Goal: Transaction & Acquisition: Download file/media

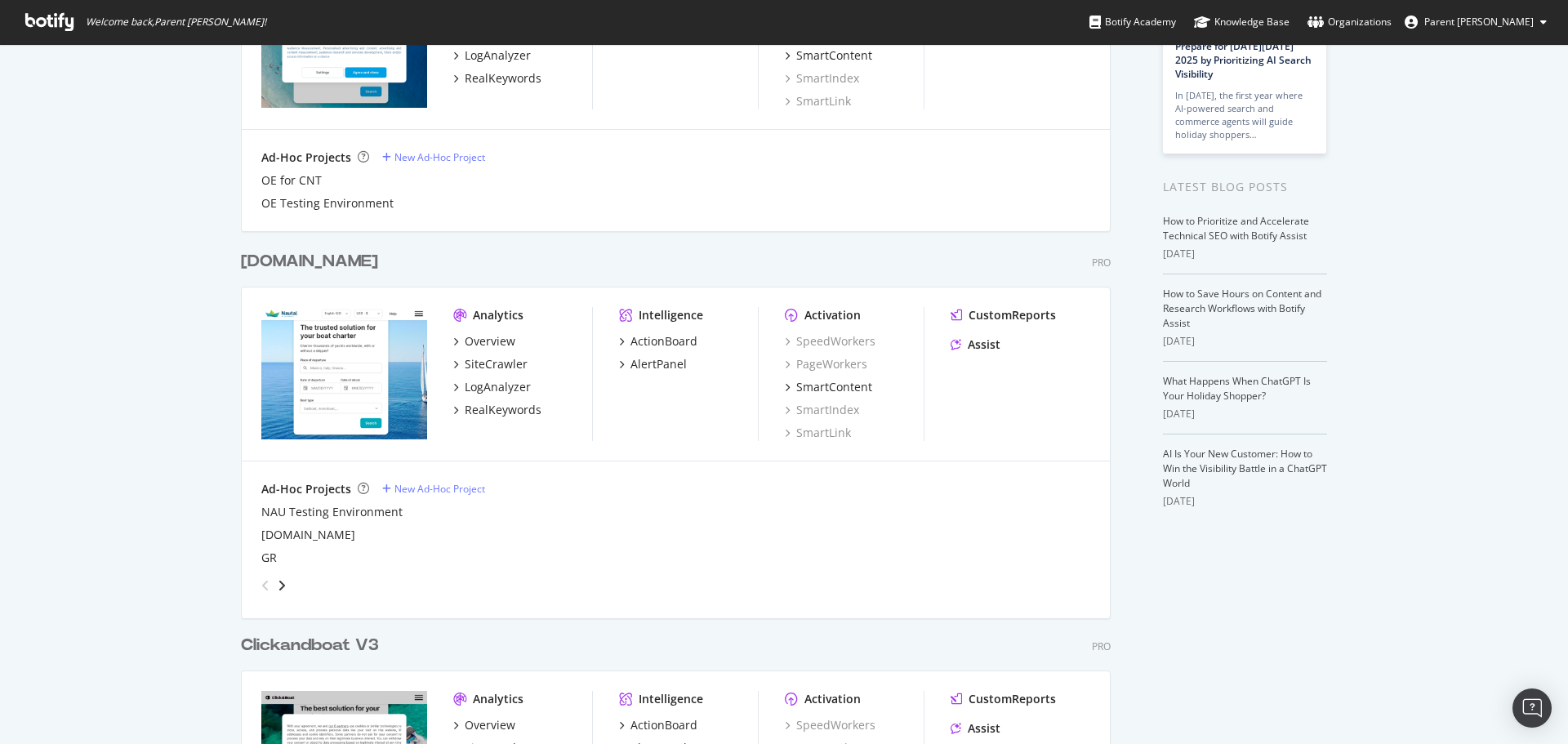
scroll to position [409, 0]
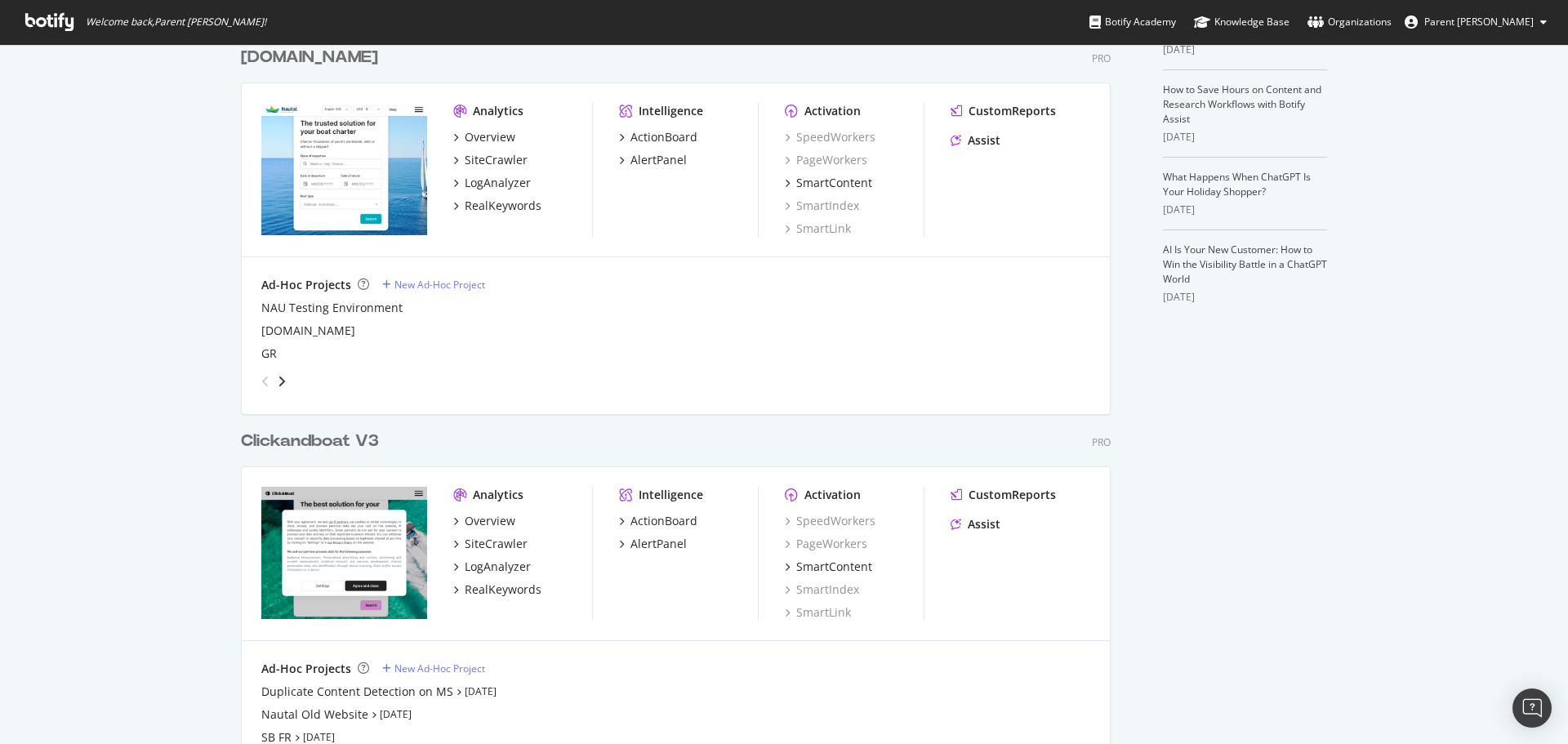
click at [321, 443] on div "Clickandboat V3" at bounding box center [310, 441] width 138 height 24
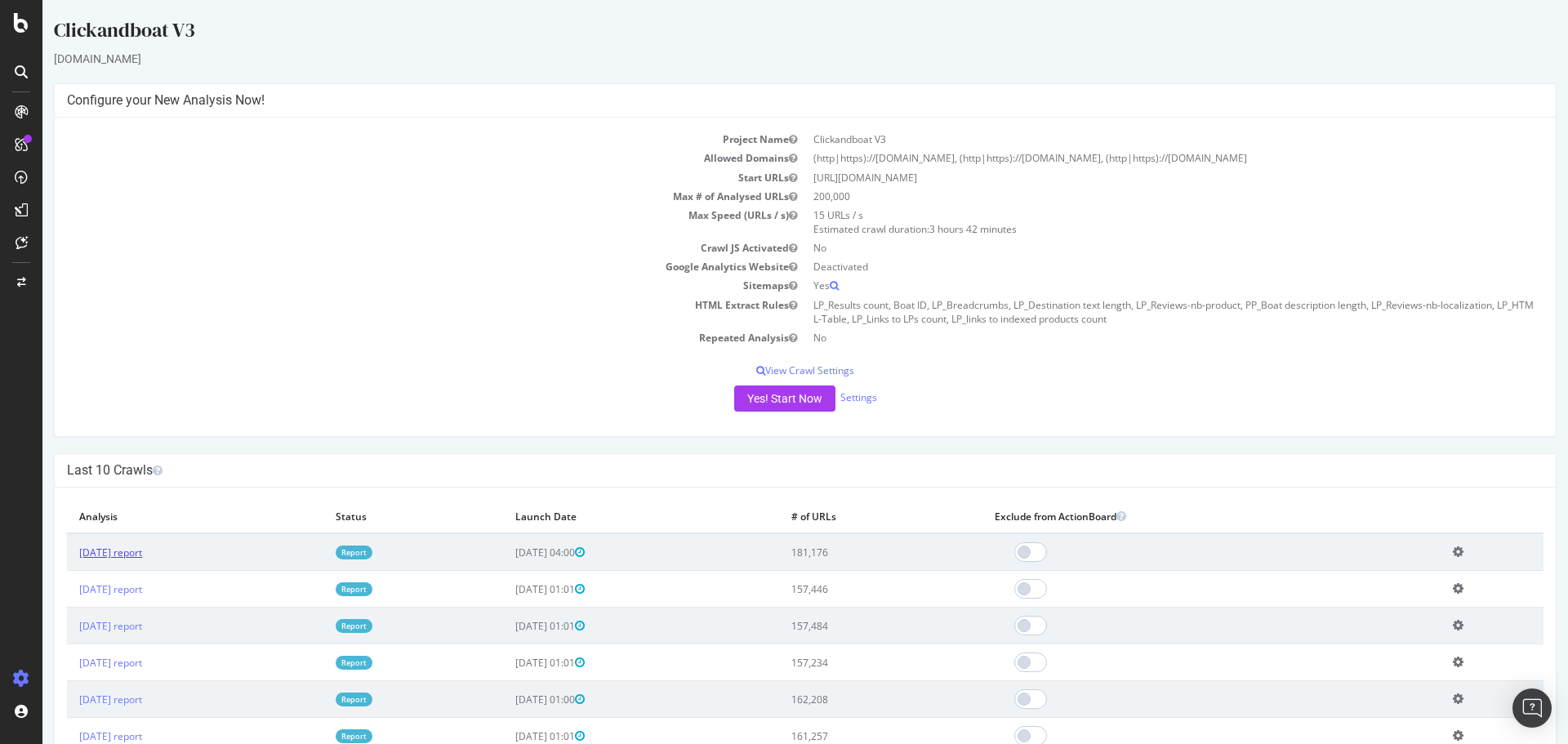
click at [142, 552] on link "[DATE] report" at bounding box center [110, 552] width 63 height 14
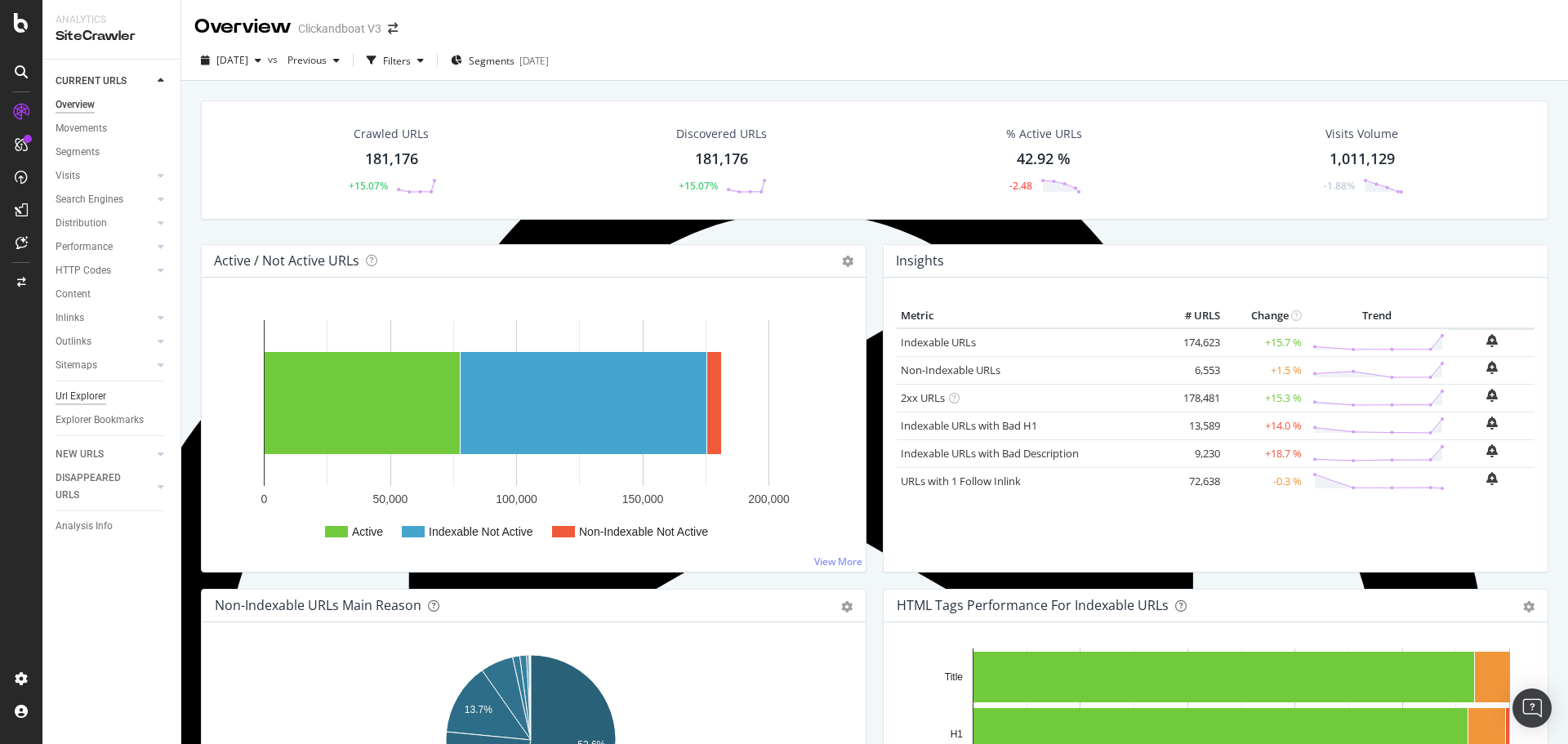
click at [88, 395] on div "Url Explorer" at bounding box center [80, 395] width 50 height 17
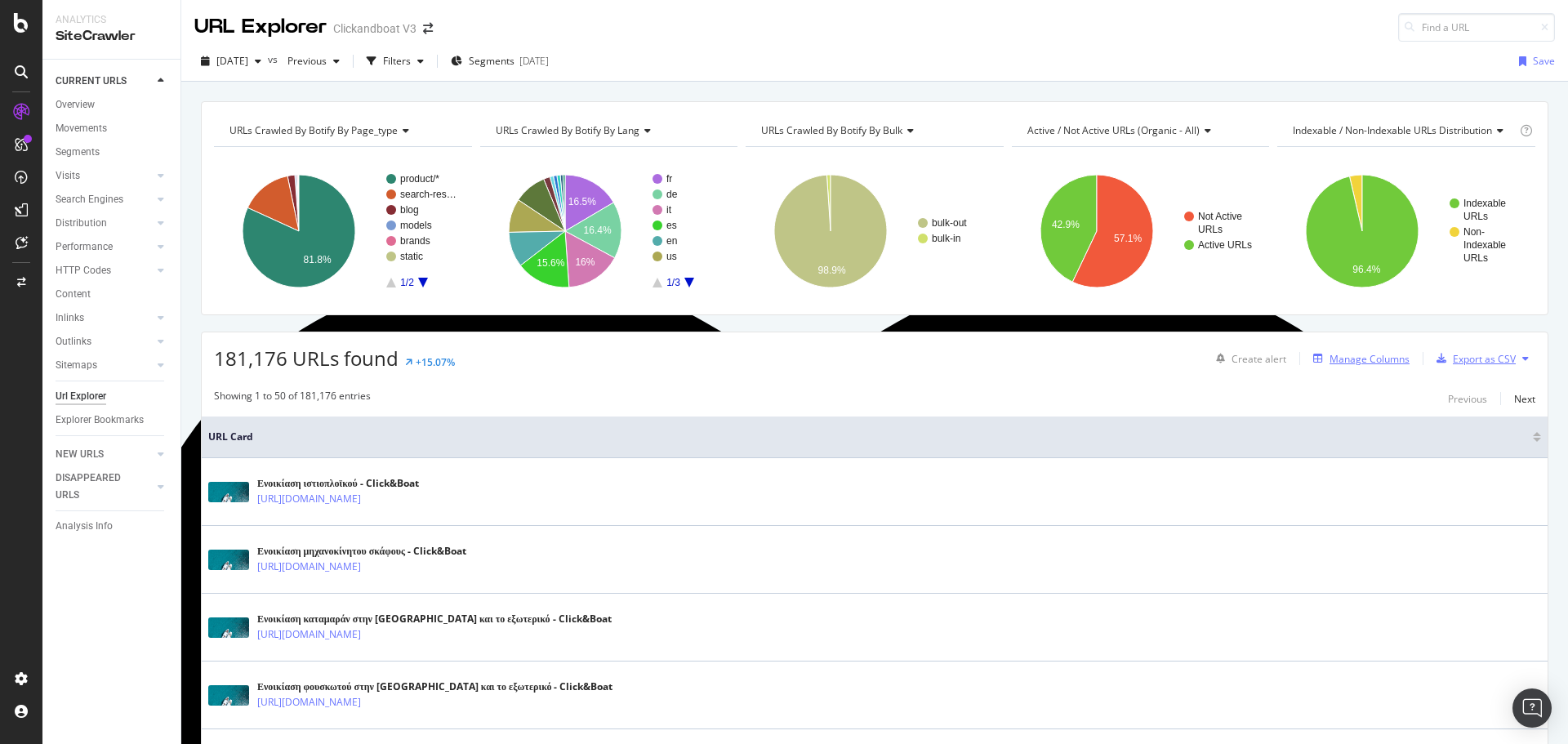
drag, startPoint x: 1439, startPoint y: 358, endPoint x: 1357, endPoint y: 358, distance: 82.0
click at [1357, 358] on div "Create alert Manage Columns Export as CSV" at bounding box center [1372, 357] width 326 height 27
click at [1357, 358] on div "Manage Columns" at bounding box center [1369, 359] width 80 height 14
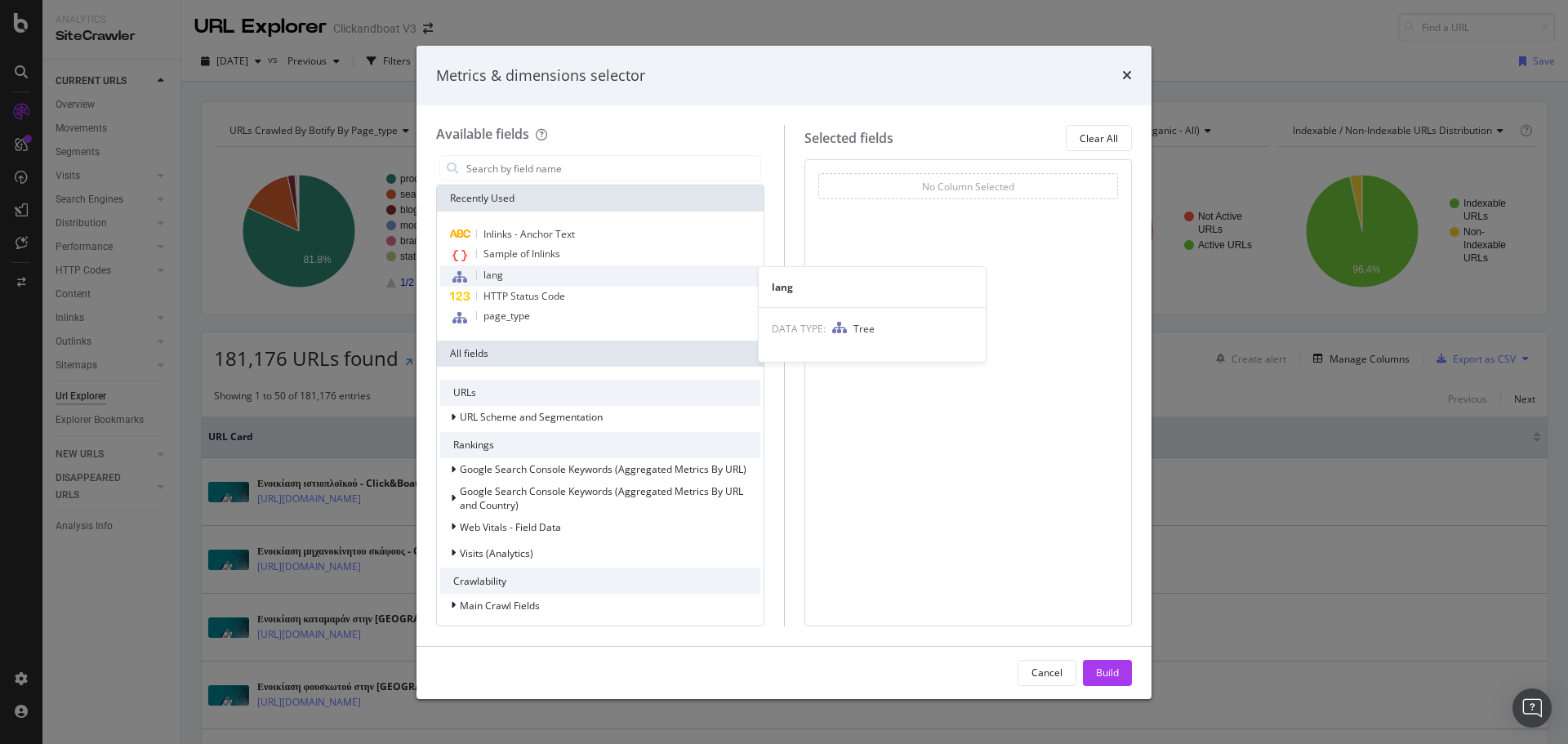
click at [527, 270] on div "lang" at bounding box center [600, 276] width 320 height 21
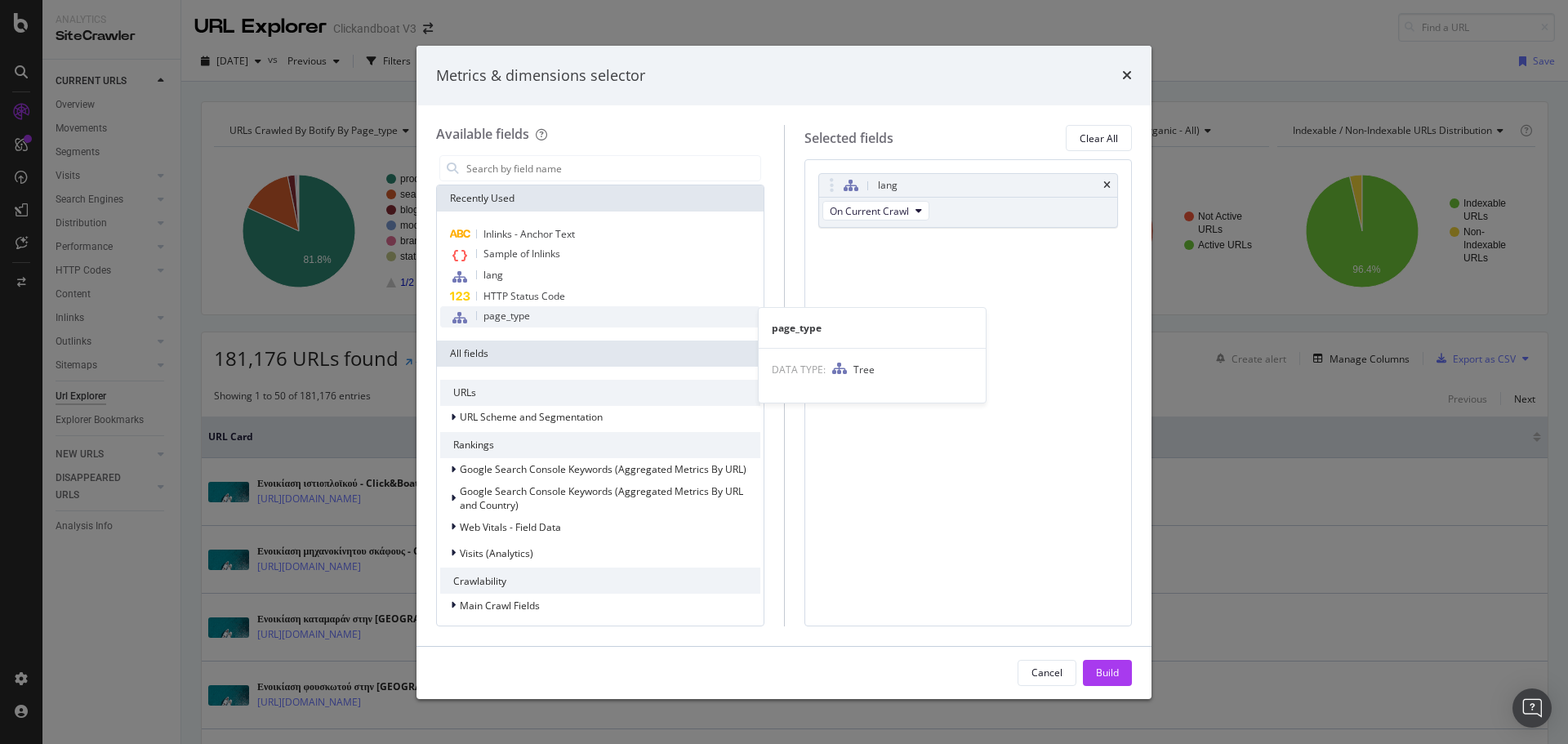
click at [524, 312] on span "page_type" at bounding box center [507, 316] width 47 height 14
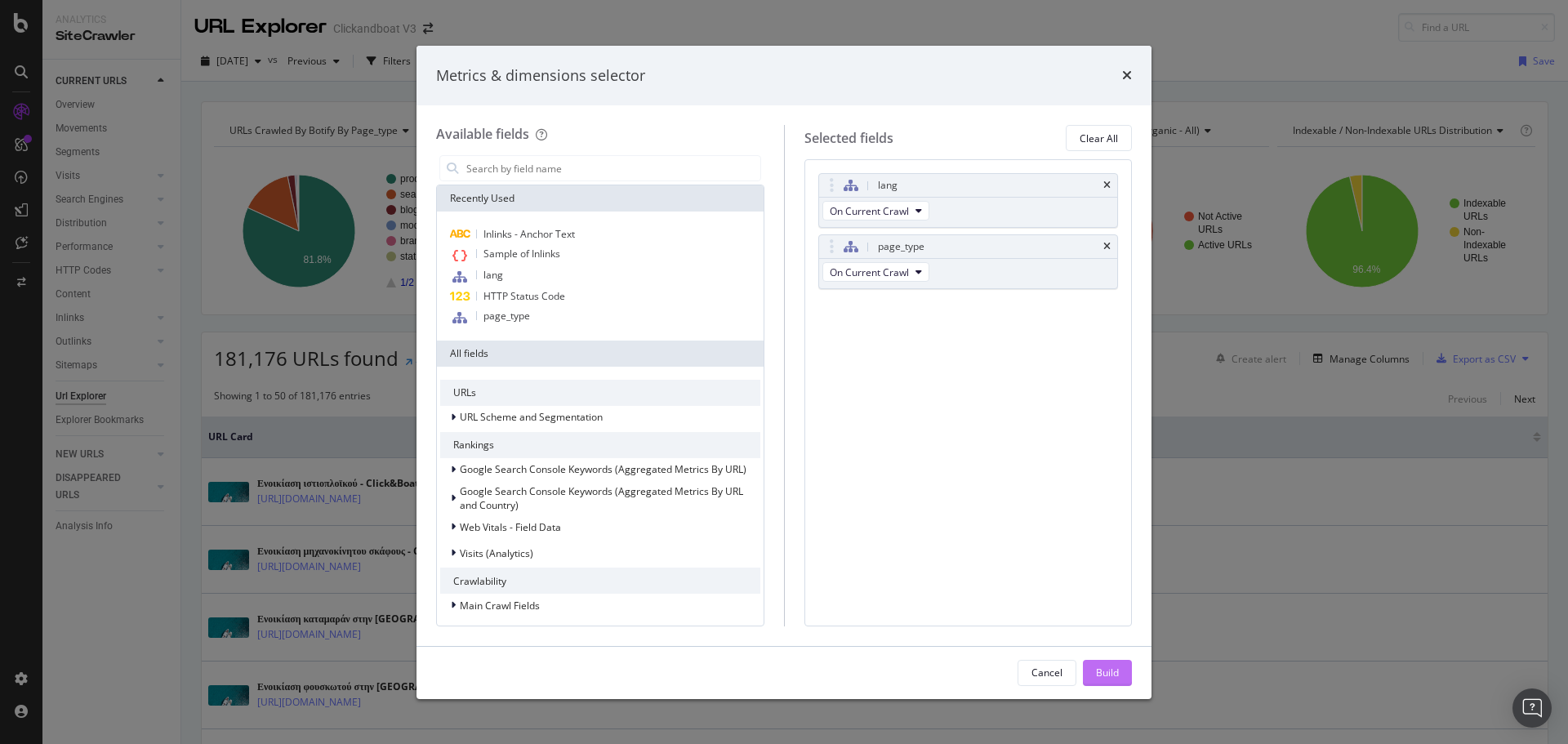
click at [1099, 669] on div "Build" at bounding box center [1107, 673] width 23 height 14
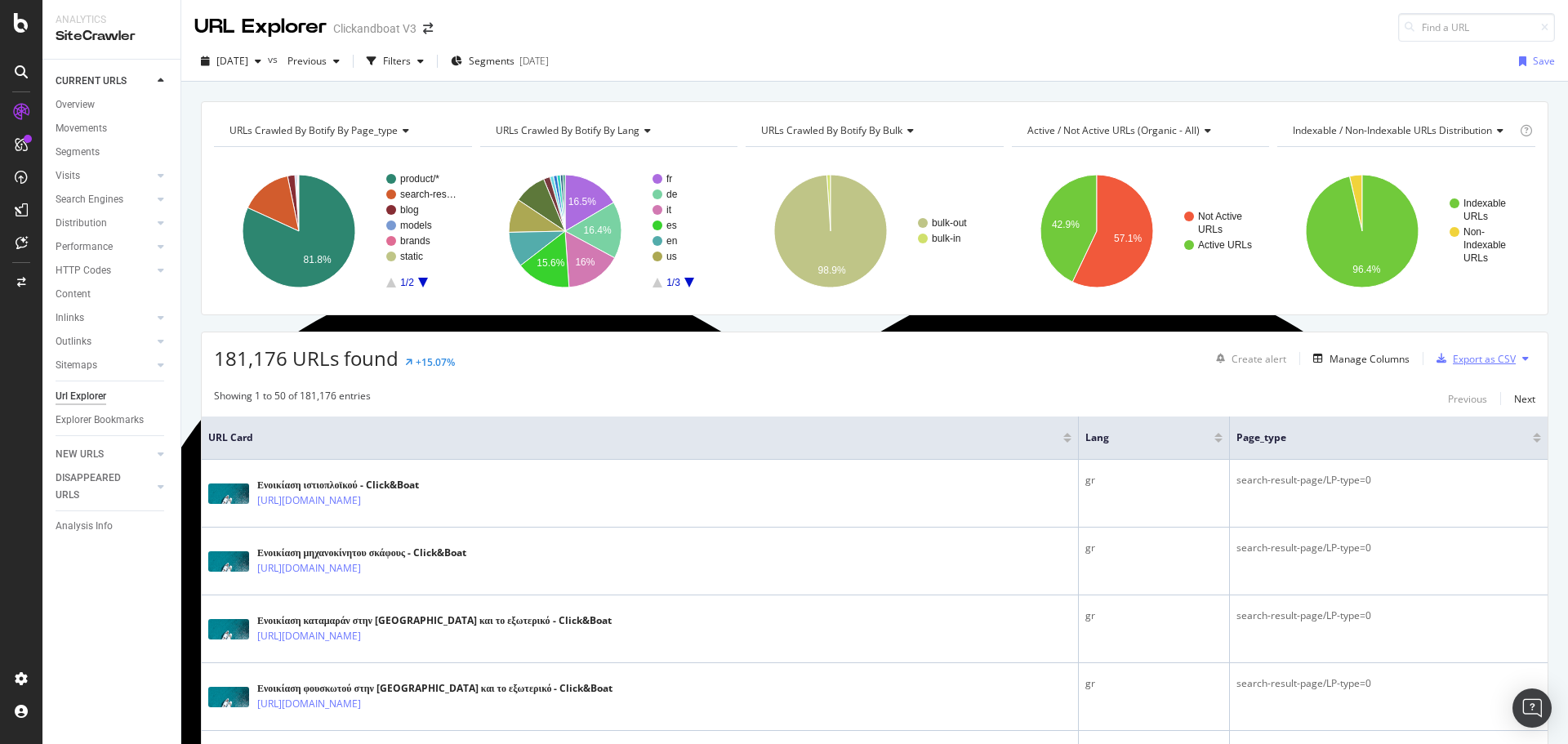
click at [1463, 357] on div "Export as CSV" at bounding box center [1484, 359] width 63 height 14
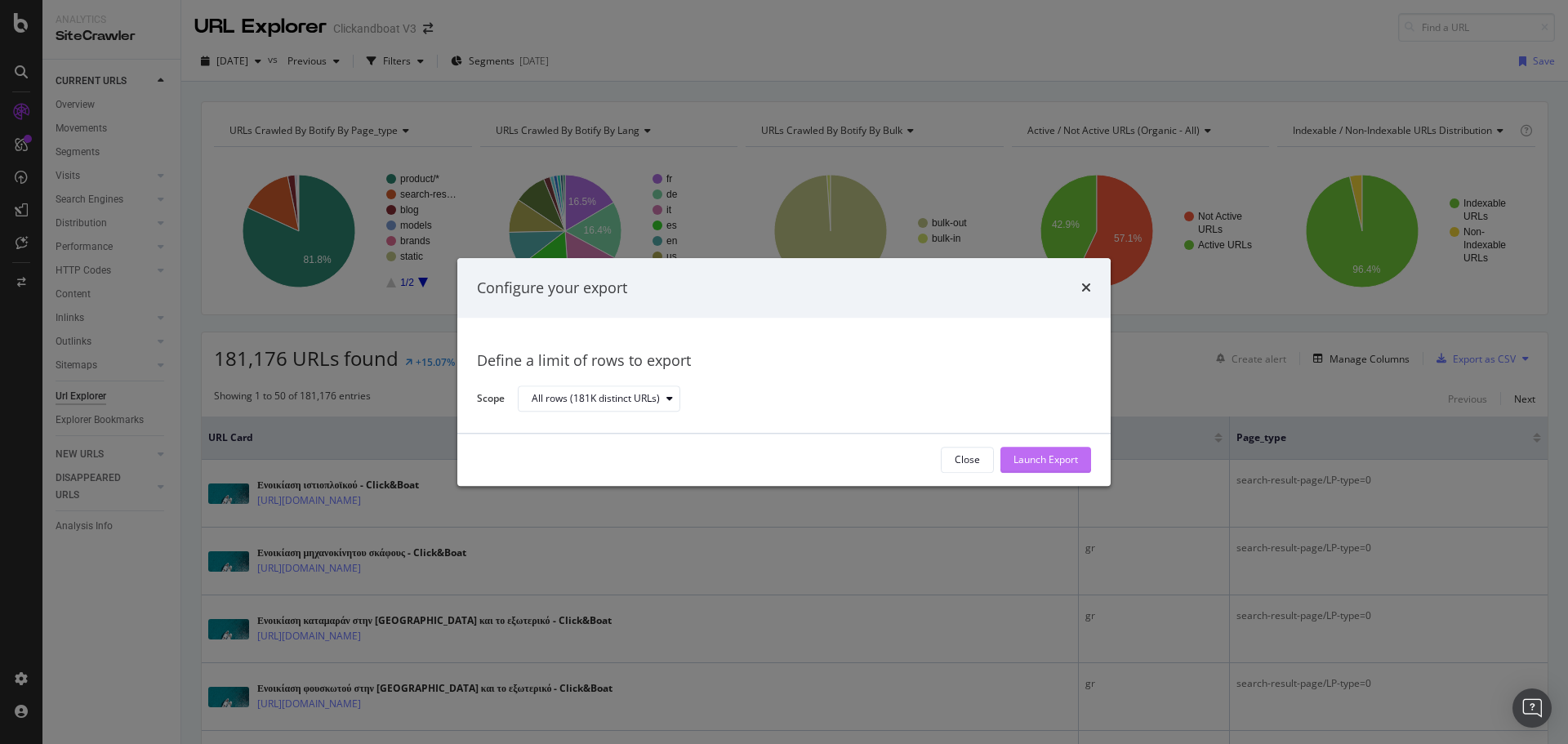
click at [1040, 460] on div "Launch Export" at bounding box center [1045, 460] width 64 height 14
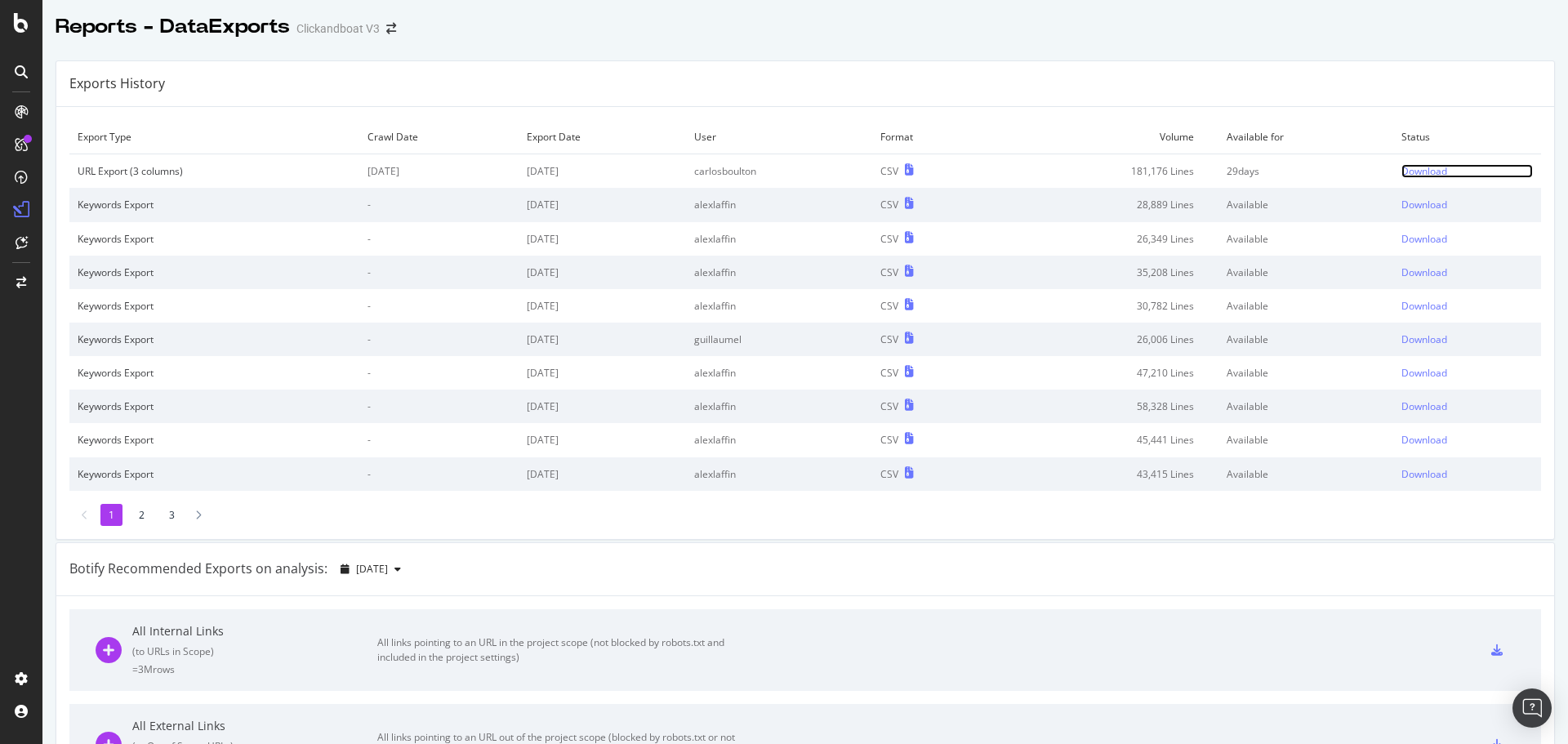
click at [1401, 168] on div "Download" at bounding box center [1424, 171] width 46 height 14
